Goal: Information Seeking & Learning: Check status

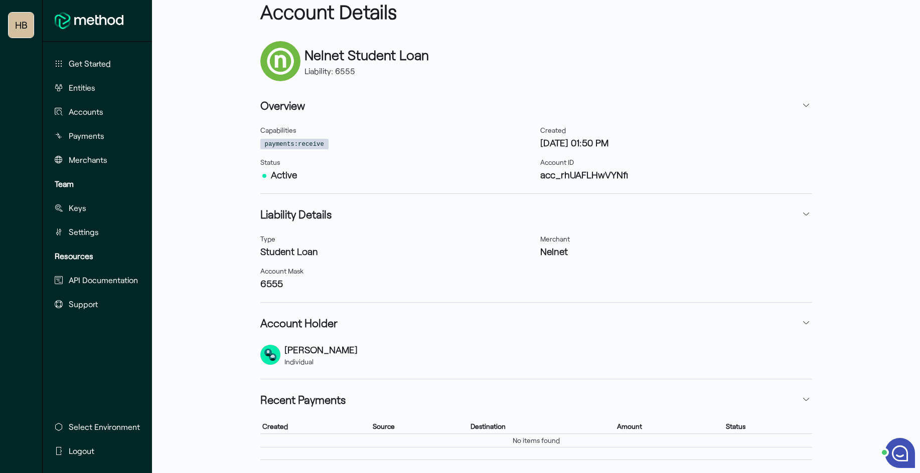
scroll to position [53, 0]
click at [104, 136] on button "Payments" at bounding box center [96, 136] width 91 height 20
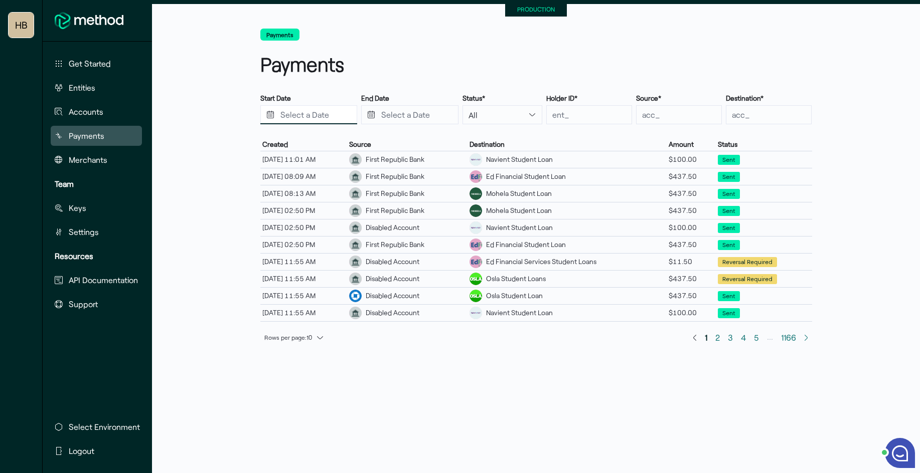
click at [329, 115] on input "Press the down key to open a popover containing a calendar." at bounding box center [308, 114] width 97 height 19
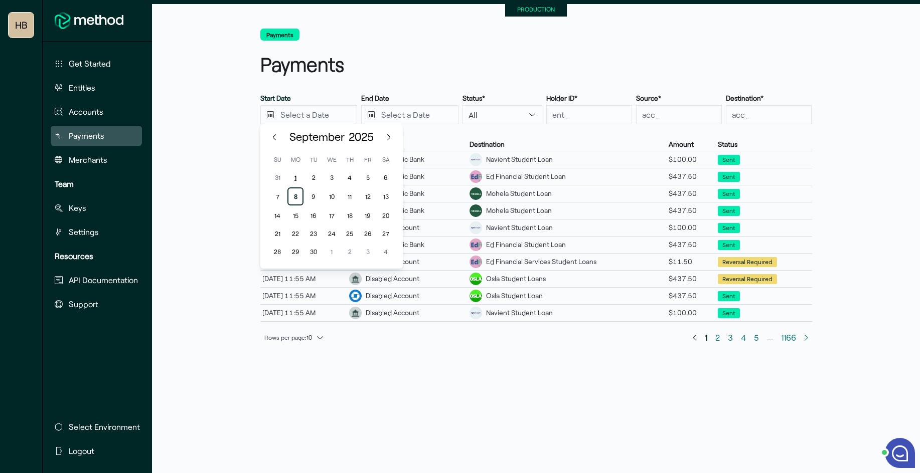
click at [295, 176] on div "1" at bounding box center [295, 178] width 16 height 16
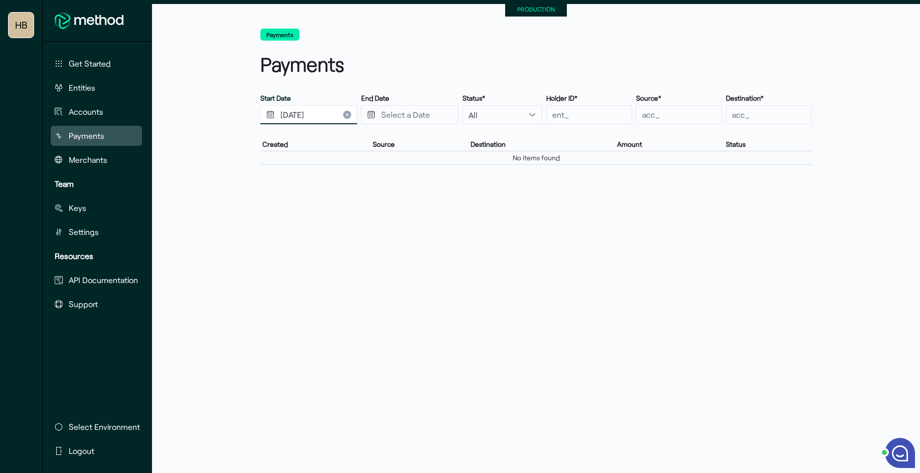
click at [315, 118] on input "[DATE]" at bounding box center [308, 114] width 97 height 19
click at [278, 136] on div "[DATE]" at bounding box center [331, 137] width 142 height 26
click at [276, 138] on button "Previous Month" at bounding box center [274, 137] width 10 height 10
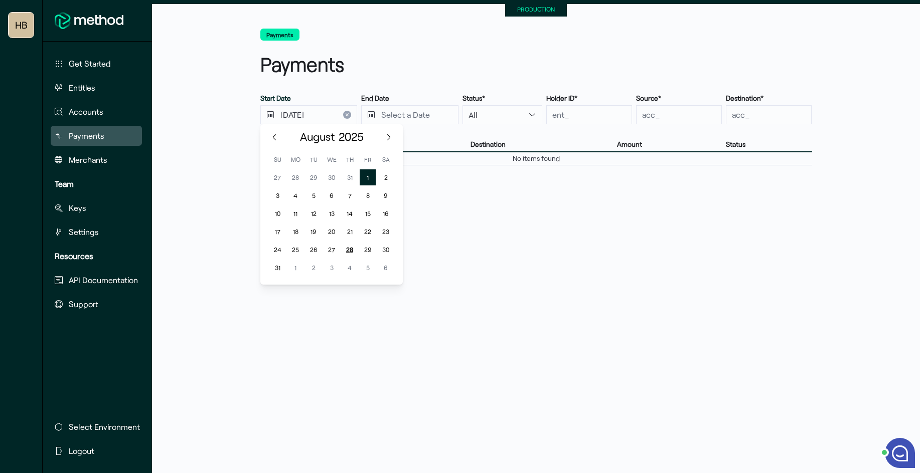
click at [348, 250] on div "28" at bounding box center [350, 250] width 16 height 16
type input "[DATE]"
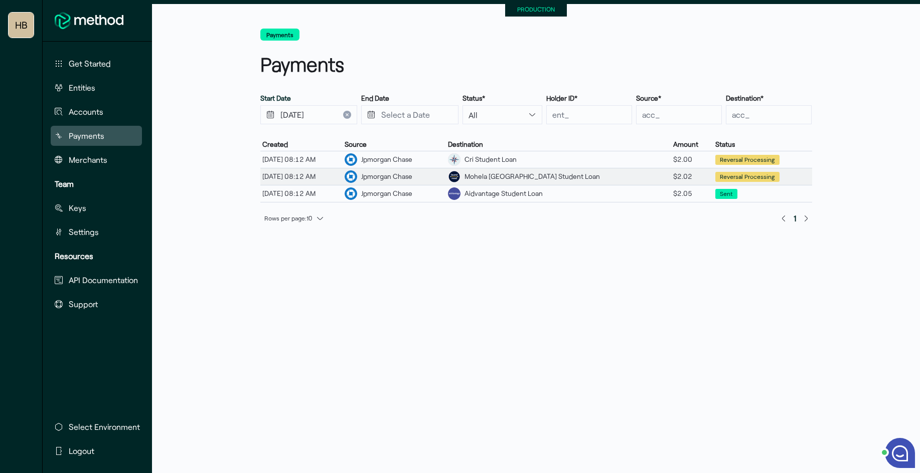
click at [561, 178] on div "Mohela [GEOGRAPHIC_DATA] Student Loan" at bounding box center [531, 177] width 135 height 11
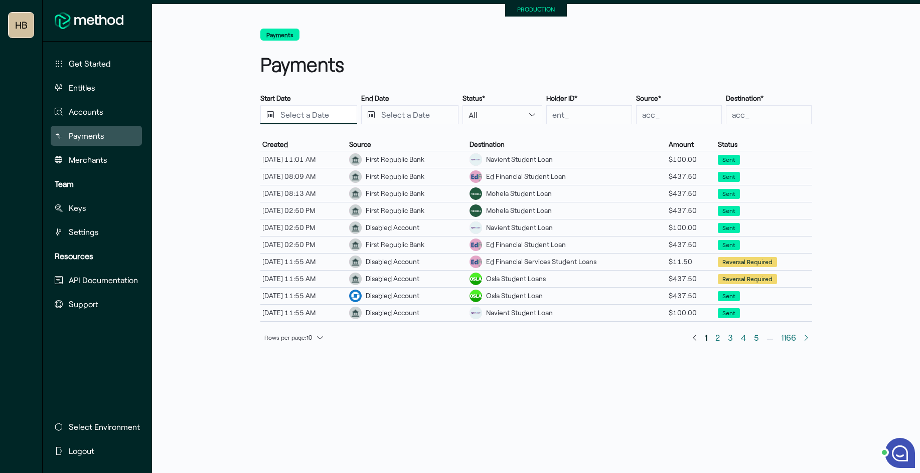
click at [319, 112] on input "Press the down key to open a popover containing a calendar." at bounding box center [308, 114] width 97 height 19
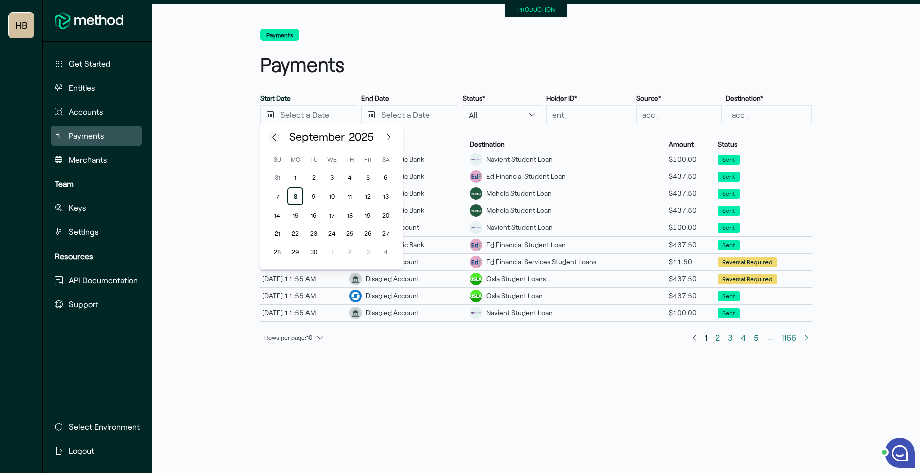
click at [270, 138] on button "Previous Month" at bounding box center [274, 137] width 10 height 10
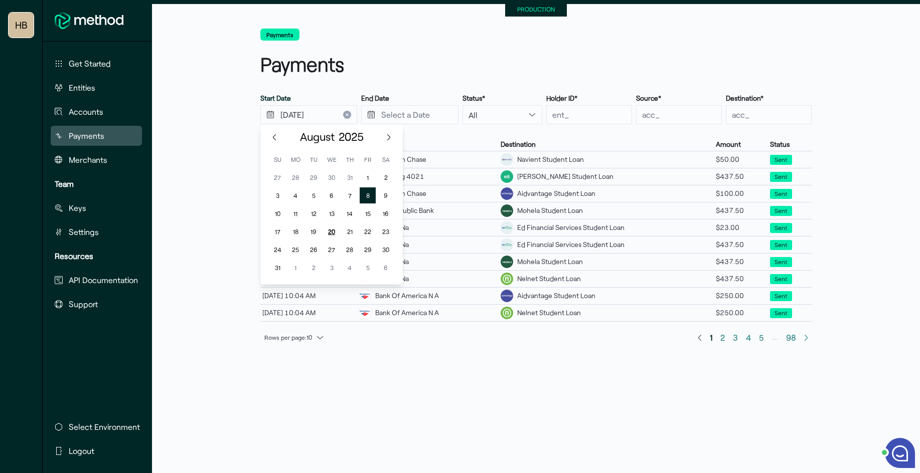
click at [332, 234] on div "20" at bounding box center [331, 232] width 16 height 16
type input "[DATE]"
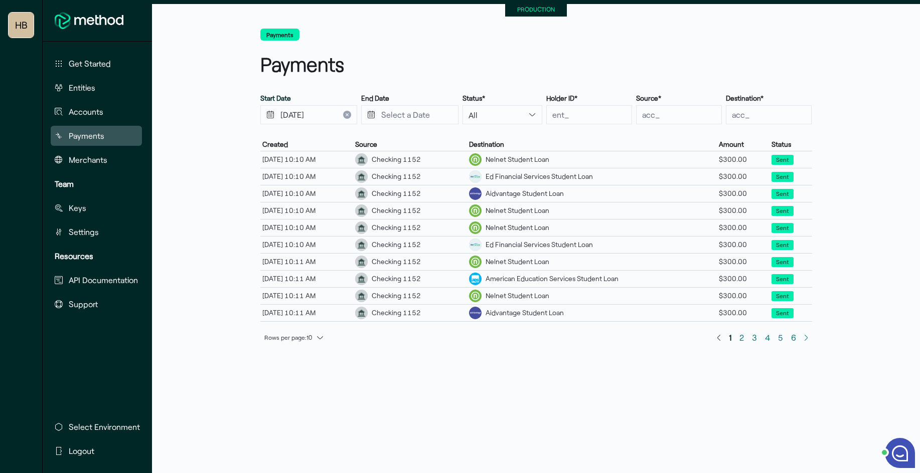
click at [345, 114] on icon "Clear input" at bounding box center [347, 115] width 4 height 4
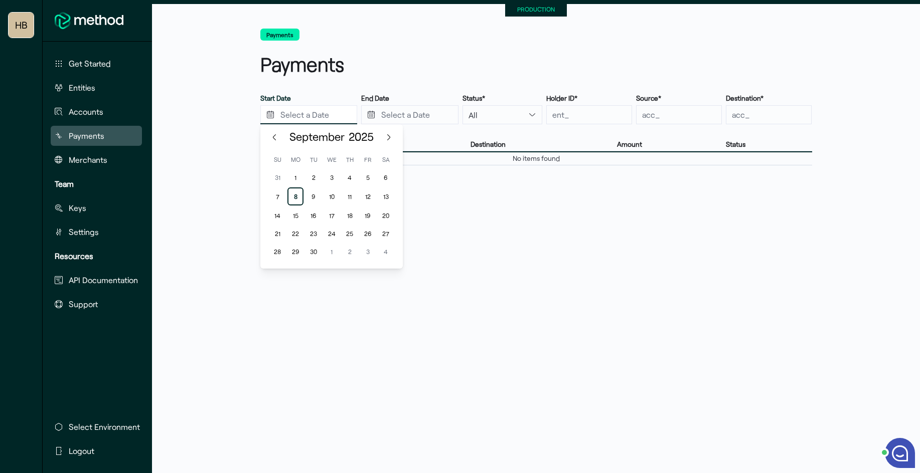
click at [334, 112] on input "Press the down key to enter a popover containing a calendar. Press the escape k…" at bounding box center [308, 114] width 97 height 19
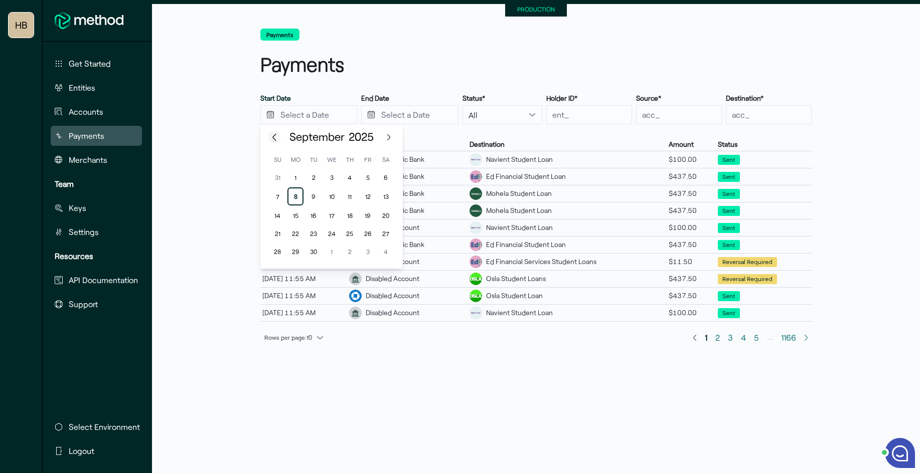
drag, startPoint x: 276, startPoint y: 136, endPoint x: 323, endPoint y: 183, distance: 66.3
click at [276, 136] on button "Previous Month" at bounding box center [274, 137] width 10 height 10
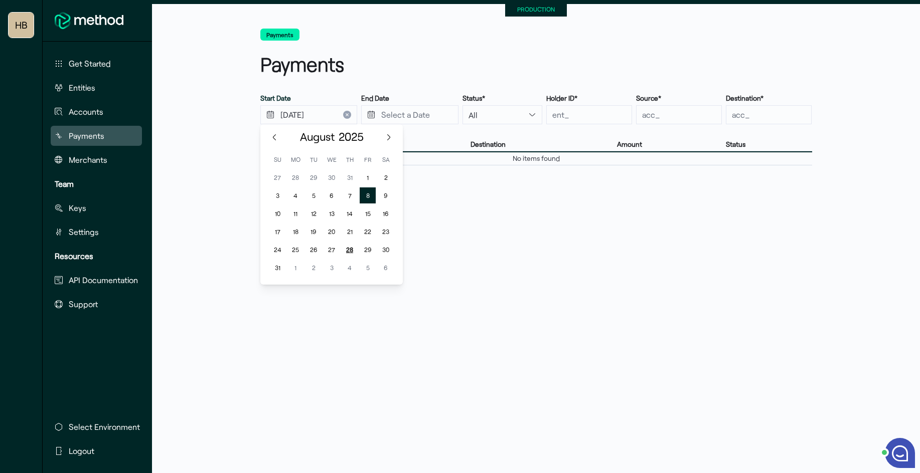
click at [345, 249] on div "28" at bounding box center [350, 250] width 16 height 16
type input "[DATE]"
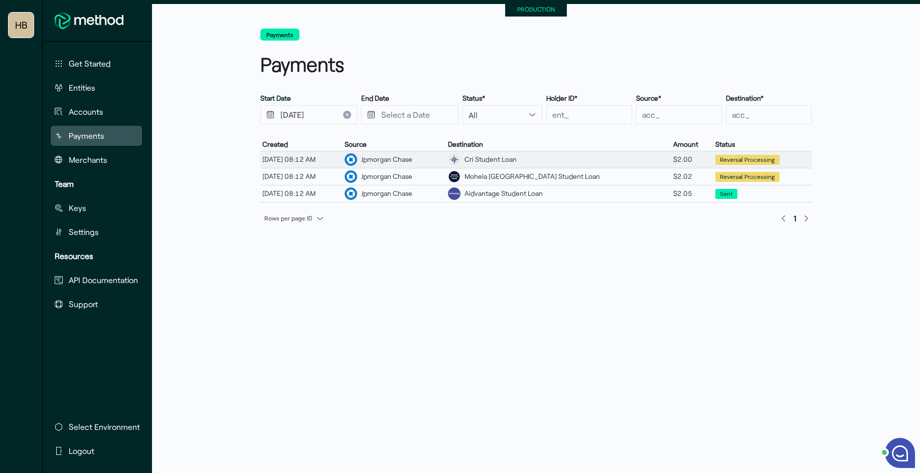
click at [597, 154] on div "Cri Student Loan" at bounding box center [558, 159] width 225 height 17
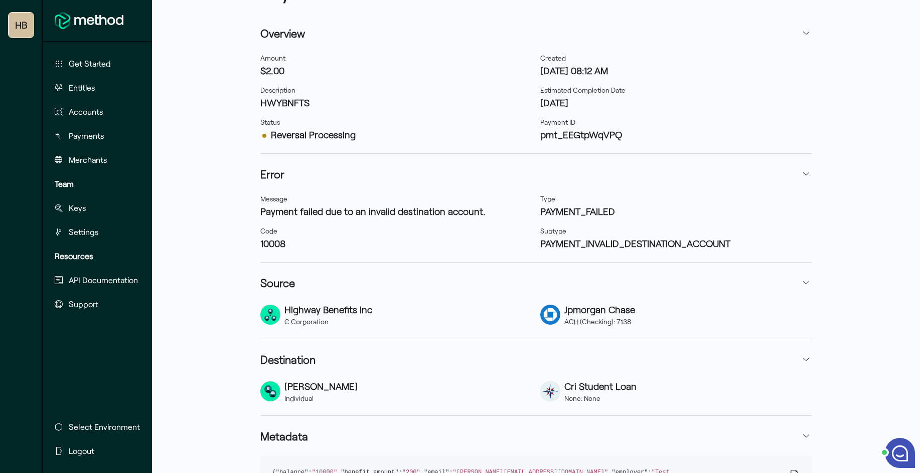
scroll to position [71, 0]
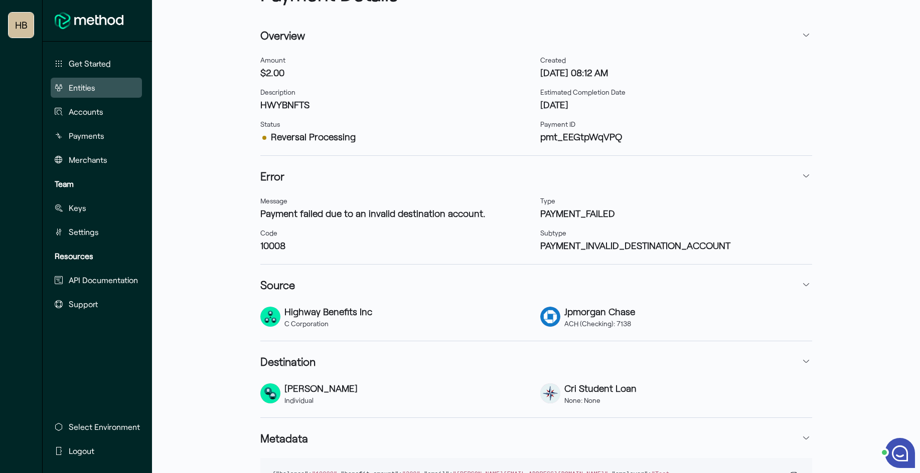
click at [89, 93] on button "Entities" at bounding box center [96, 88] width 91 height 20
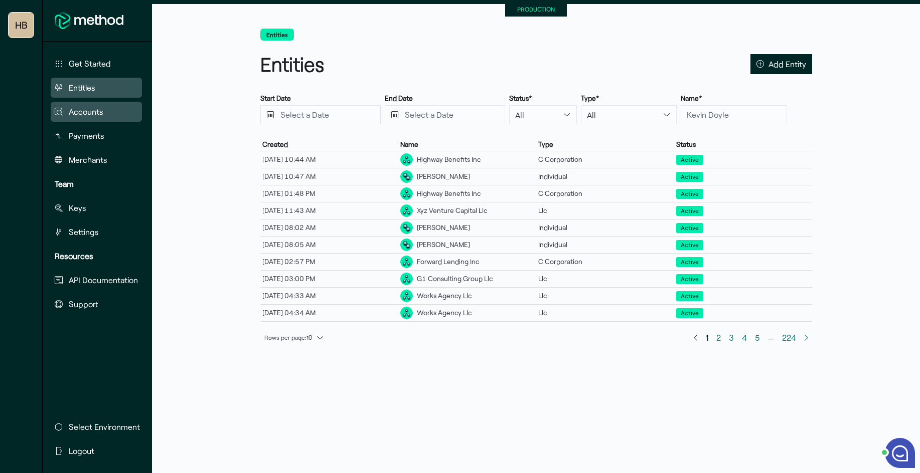
click at [96, 117] on span "Accounts" at bounding box center [86, 112] width 35 height 12
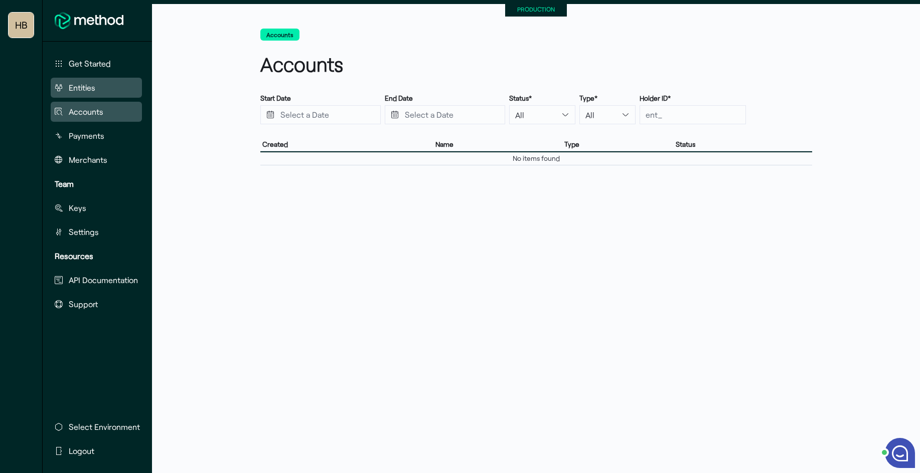
drag, startPoint x: 101, startPoint y: 86, endPoint x: 106, endPoint y: 87, distance: 5.1
click at [106, 87] on button "Entities" at bounding box center [96, 88] width 91 height 20
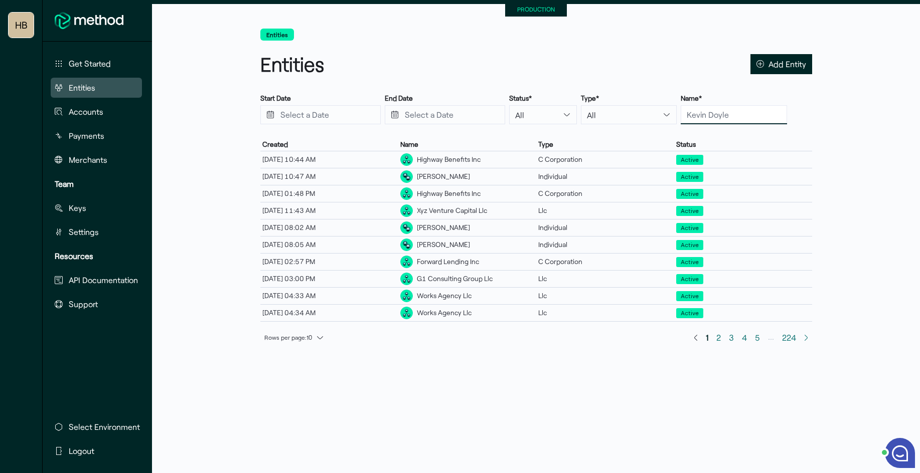
click at [693, 119] on input "text" at bounding box center [734, 114] width 106 height 19
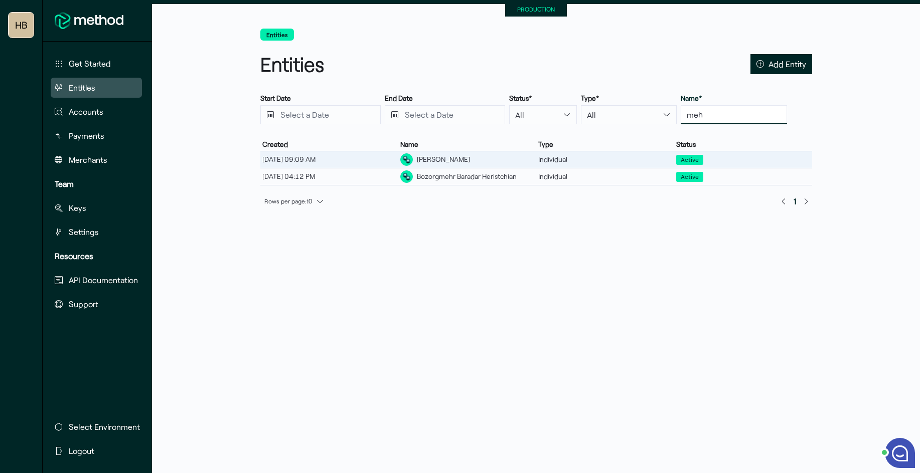
type input "meh"
click at [470, 155] on div "[PERSON_NAME]" at bounding box center [443, 159] width 53 height 11
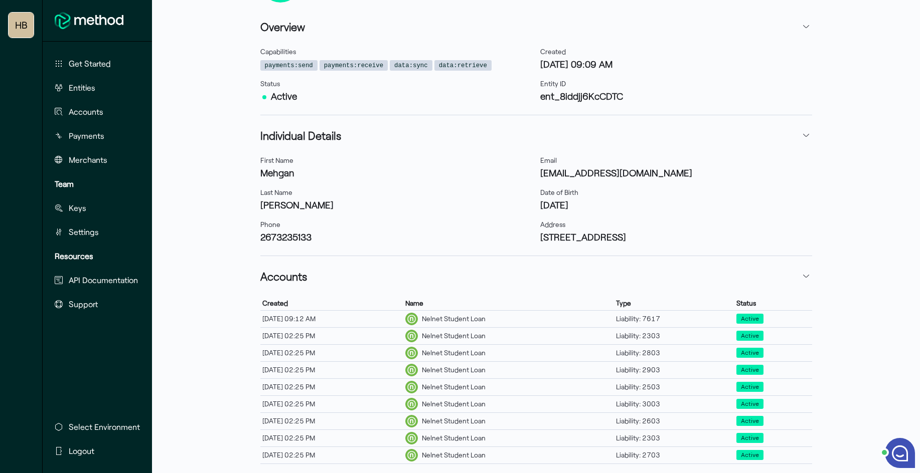
scroll to position [187, 0]
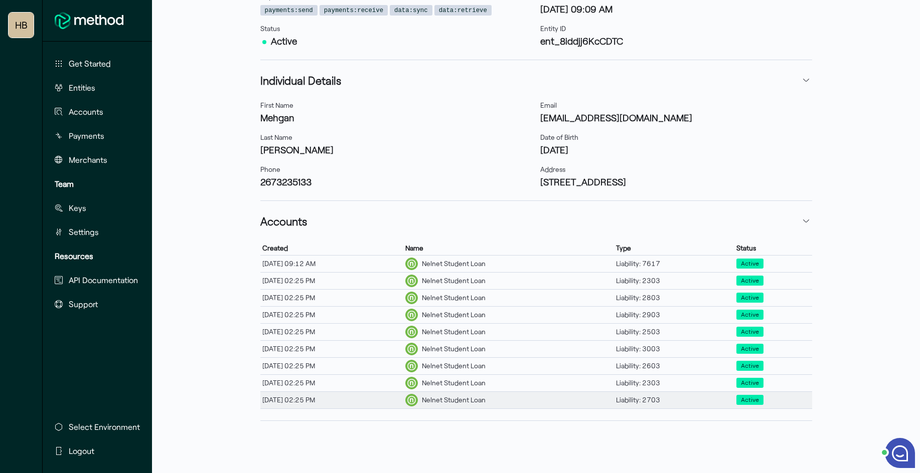
click at [485, 367] on div "Nelnet Student Loan" at bounding box center [454, 400] width 64 height 11
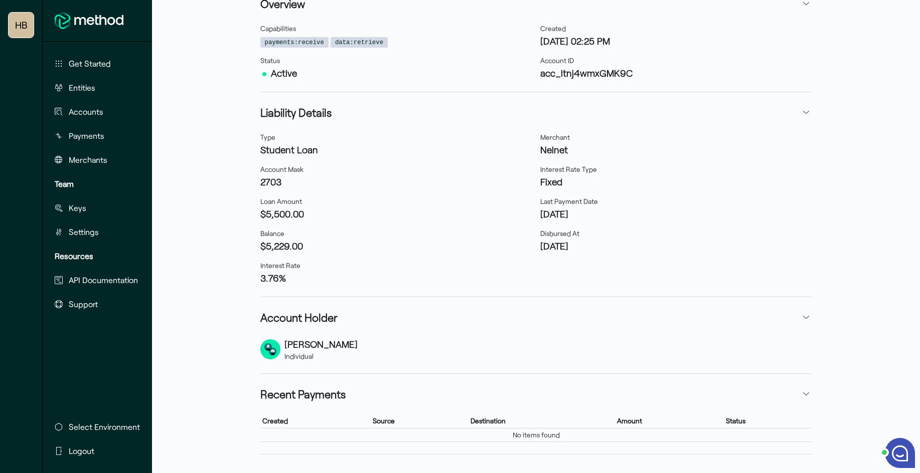
scroll to position [163, 0]
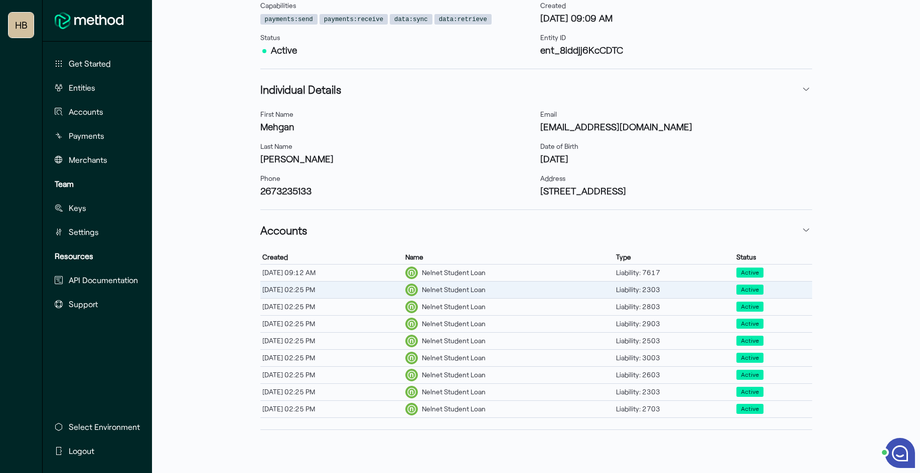
scroll to position [187, 0]
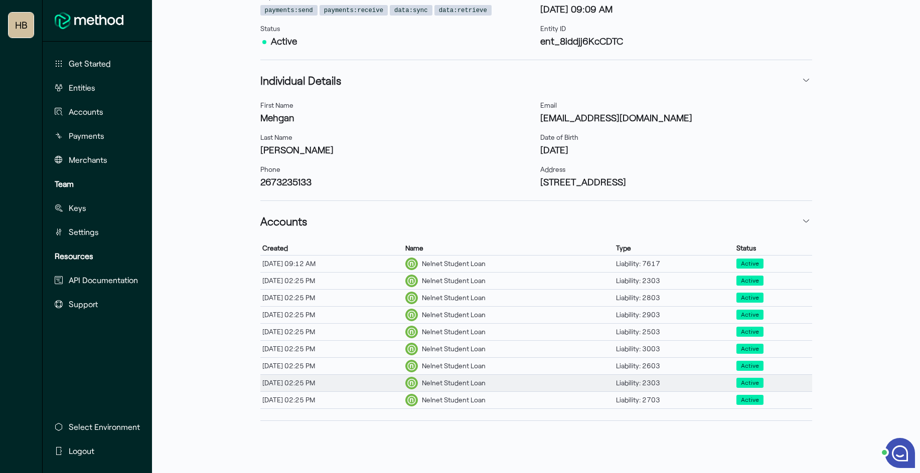
click at [350, 367] on div "[DATE] 02:25 PM" at bounding box center [331, 383] width 143 height 13
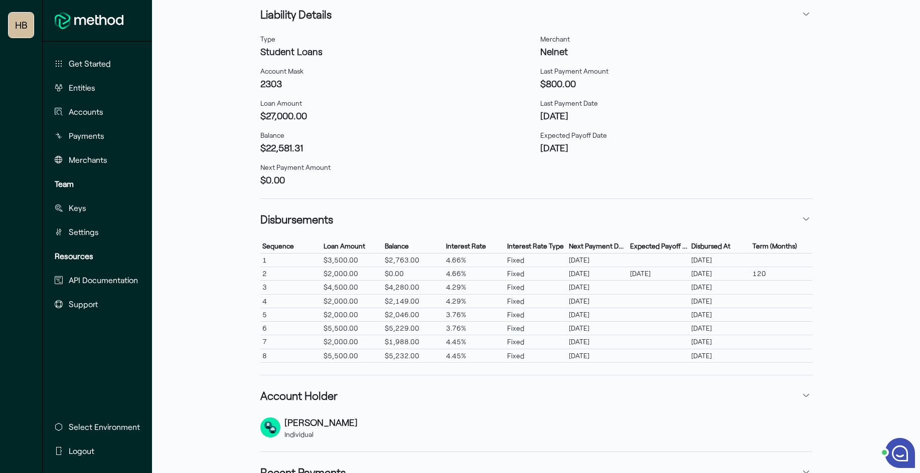
scroll to position [368, 0]
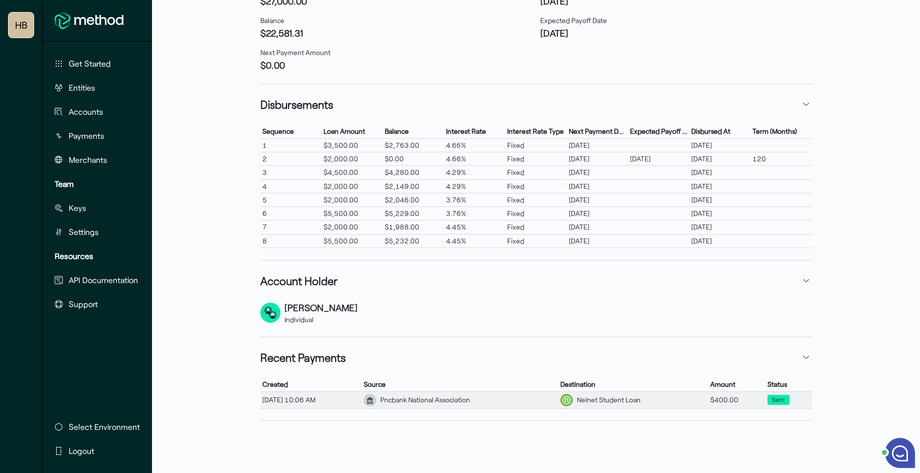
click at [441, 367] on div "Pncbank National Association" at bounding box center [425, 400] width 90 height 11
